Goal: Communication & Community: Share content

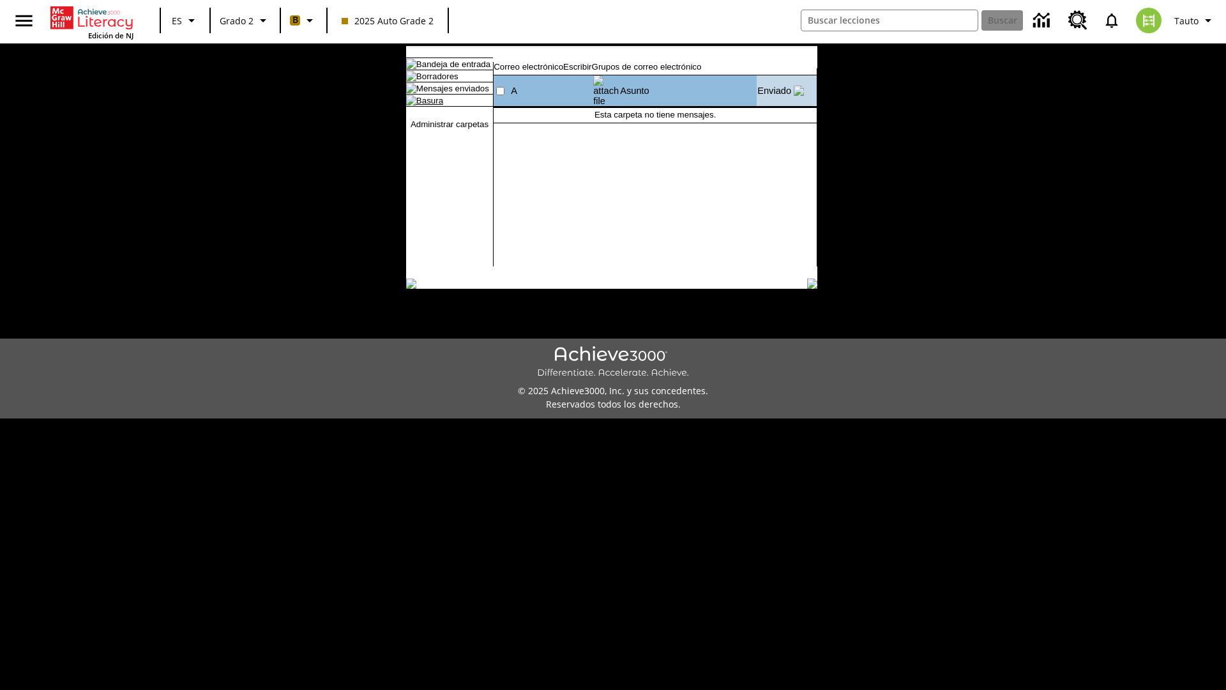
click at [419, 105] on link "Basura" at bounding box center [429, 101] width 27 height 10
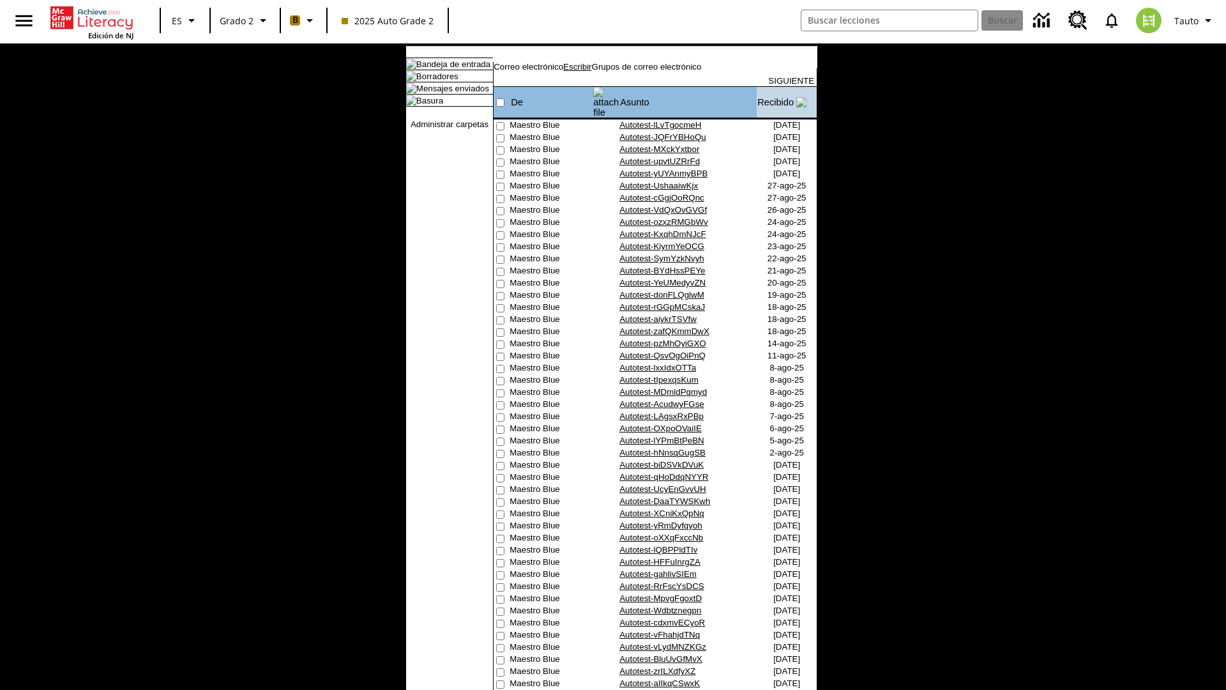
click at [591, 72] on link "Escribir" at bounding box center [577, 67] width 28 height 10
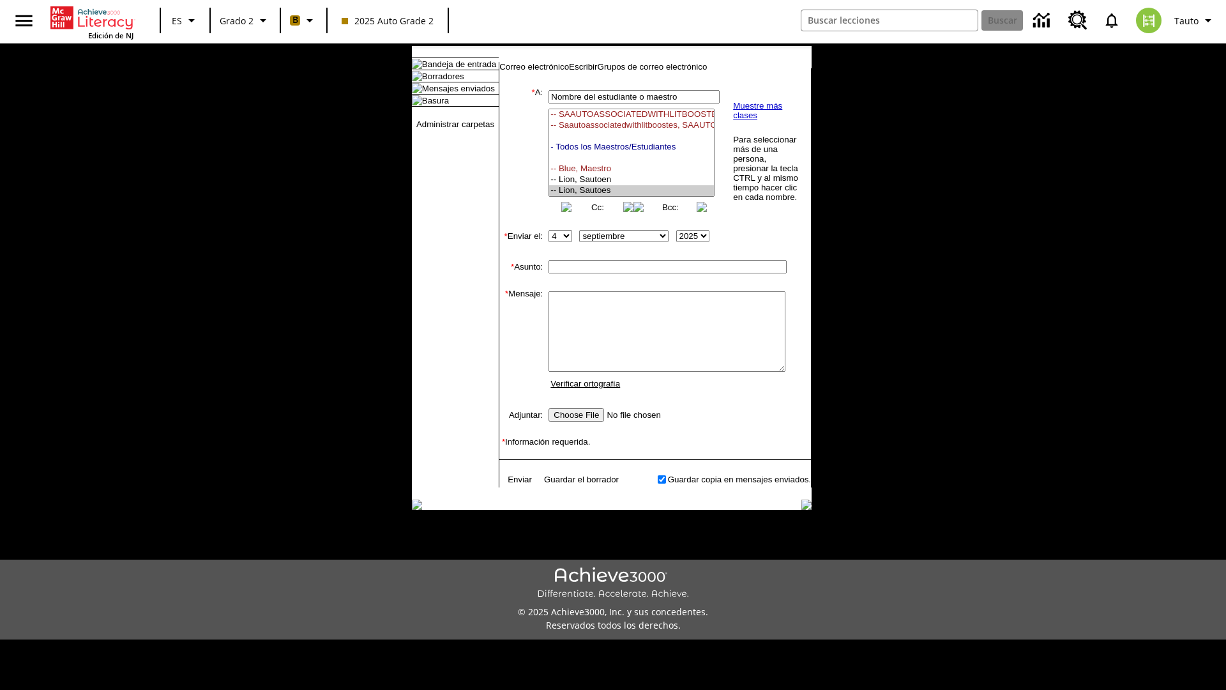
select select "U,21437111,1"
type input "Autotest-qgJjFwCvEe"
type textarea "email body message"
click at [513, 484] on link "Enviar" at bounding box center [520, 479] width 24 height 10
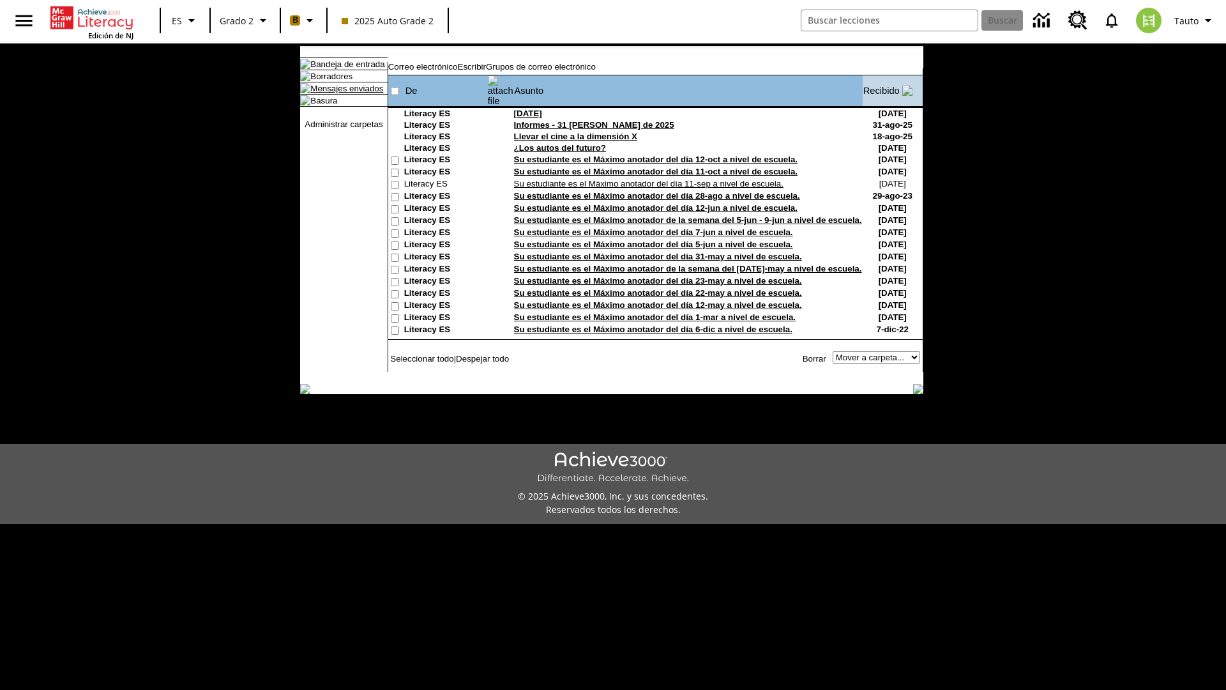
click at [340, 93] on link "Mensajes enviados" at bounding box center [346, 89] width 73 height 10
